Goal: Find specific page/section: Find specific page/section

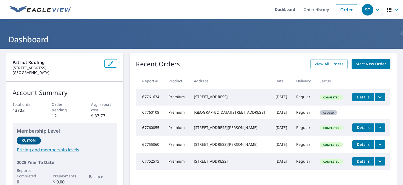
click at [386, 10] on icon "button" at bounding box center [389, 10] width 6 height 6
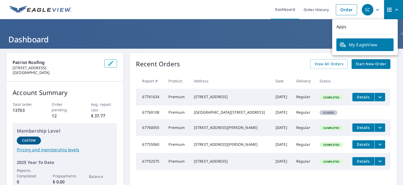
click at [375, 8] on icon "button" at bounding box center [378, 10] width 6 height 6
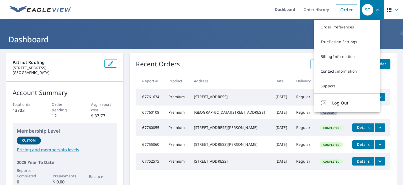
click at [329, 84] on link "Support" at bounding box center [347, 85] width 66 height 15
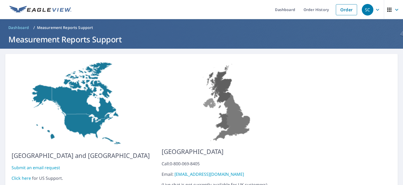
click at [282, 8] on link "Dashboard" at bounding box center [285, 9] width 29 height 19
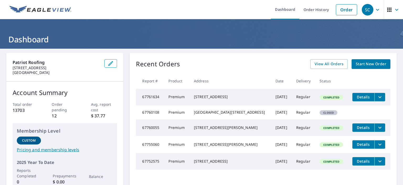
click at [286, 8] on link "Dashboard" at bounding box center [285, 9] width 29 height 19
click at [387, 9] on icon "button" at bounding box center [389, 10] width 4 height 4
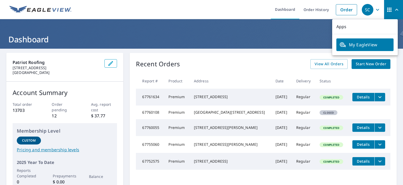
click at [387, 9] on icon "button" at bounding box center [389, 10] width 4 height 4
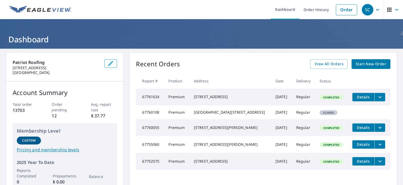
click at [226, 5] on ul "Dashboard Order History Order" at bounding box center [217, 9] width 285 height 19
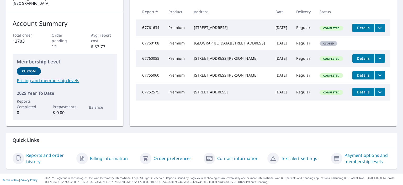
scroll to position [70, 0]
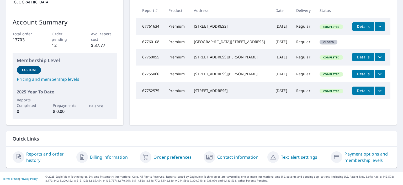
click at [236, 157] on link "Contact information" at bounding box center [237, 157] width 41 height 6
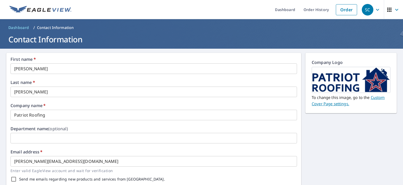
click at [309, 11] on link "Order History" at bounding box center [316, 9] width 34 height 19
